Goal: Check status: Check status

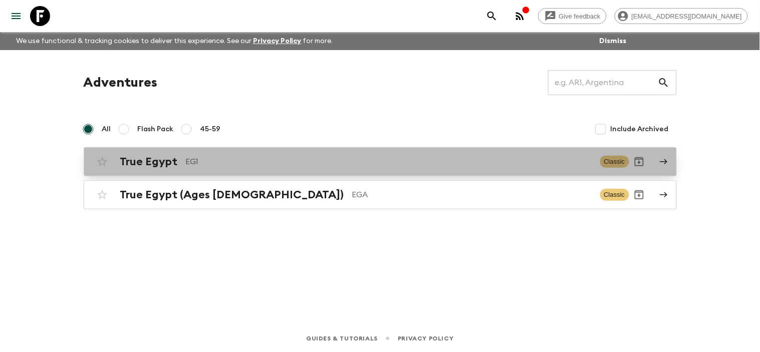
click at [653, 163] on link "True Egypt EG1 Classic" at bounding box center [380, 161] width 593 height 29
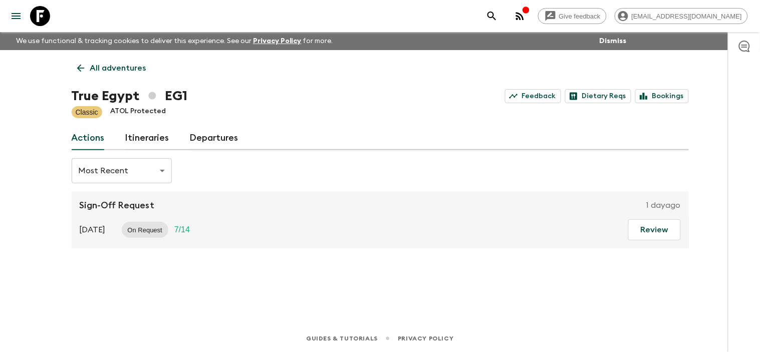
click at [228, 140] on link "Departures" at bounding box center [214, 138] width 49 height 24
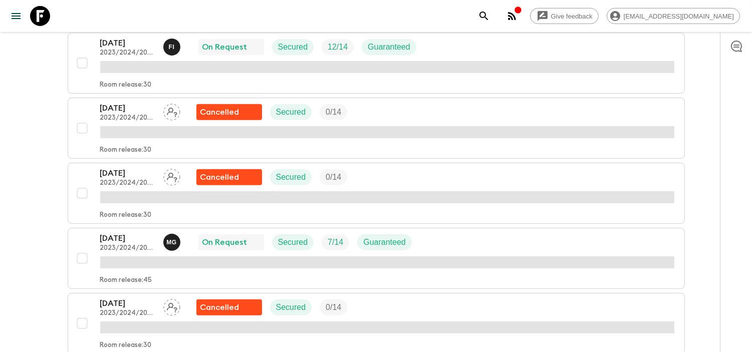
scroll to position [668, 0]
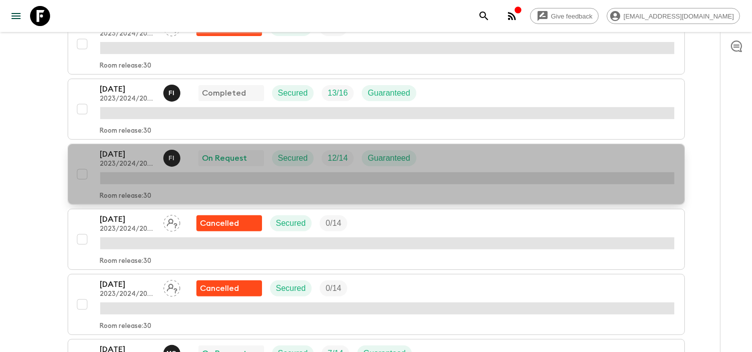
click at [132, 157] on p "[DATE]" at bounding box center [127, 154] width 55 height 12
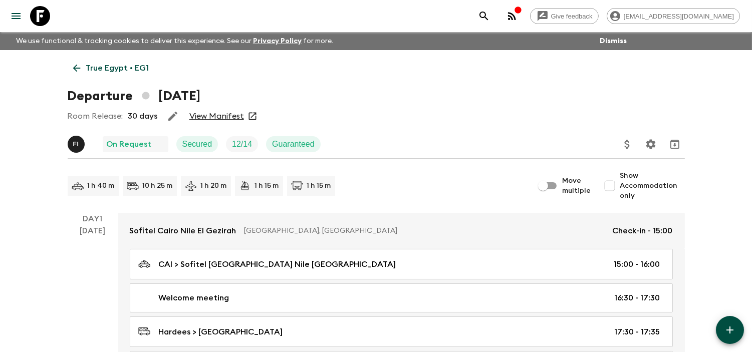
click at [221, 117] on link "View Manifest" at bounding box center [216, 116] width 55 height 10
